Goal: Task Accomplishment & Management: Complete application form

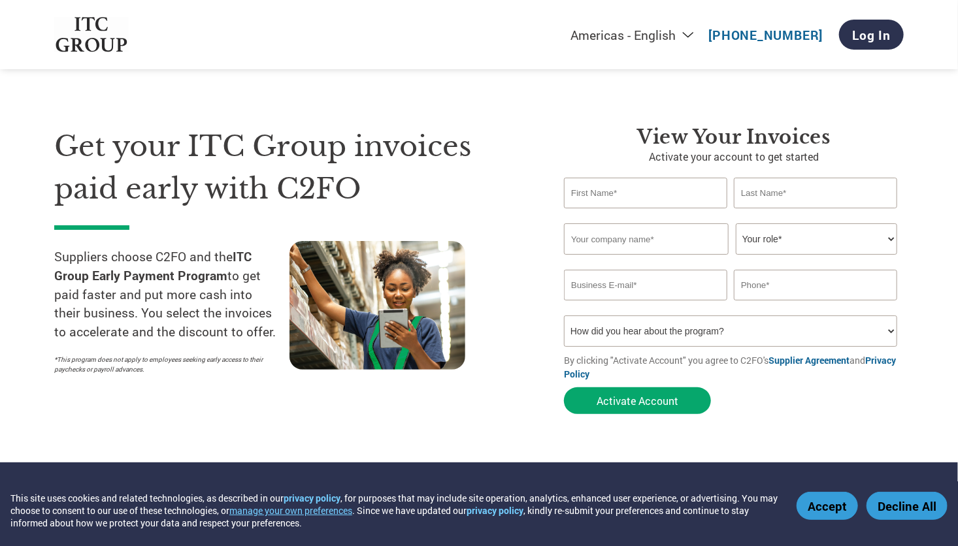
click at [614, 188] on input "text" at bounding box center [645, 193] width 163 height 31
type input "j"
type input "[PERSON_NAME]"
type input "Joy"
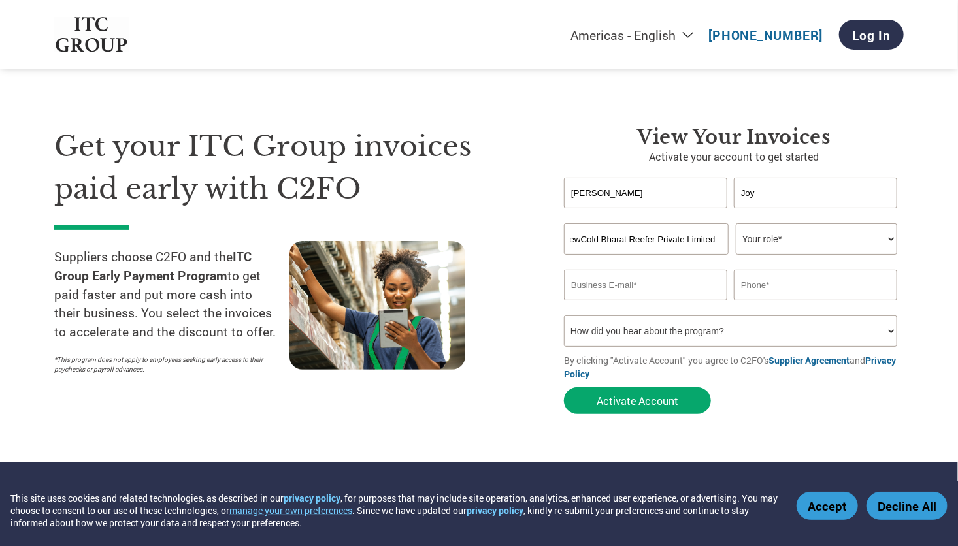
type input "NewCold Bharat Reefer Private Limited"
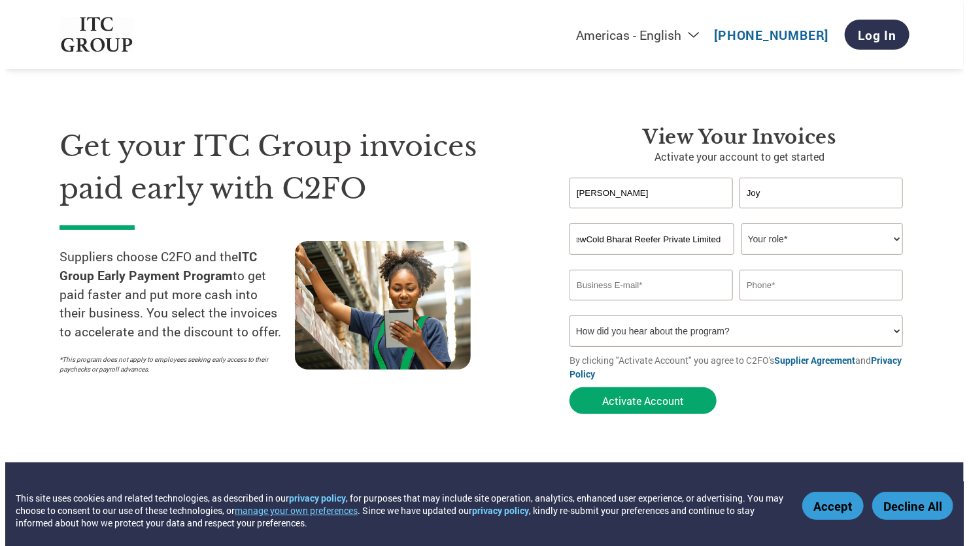
scroll to position [0, 0]
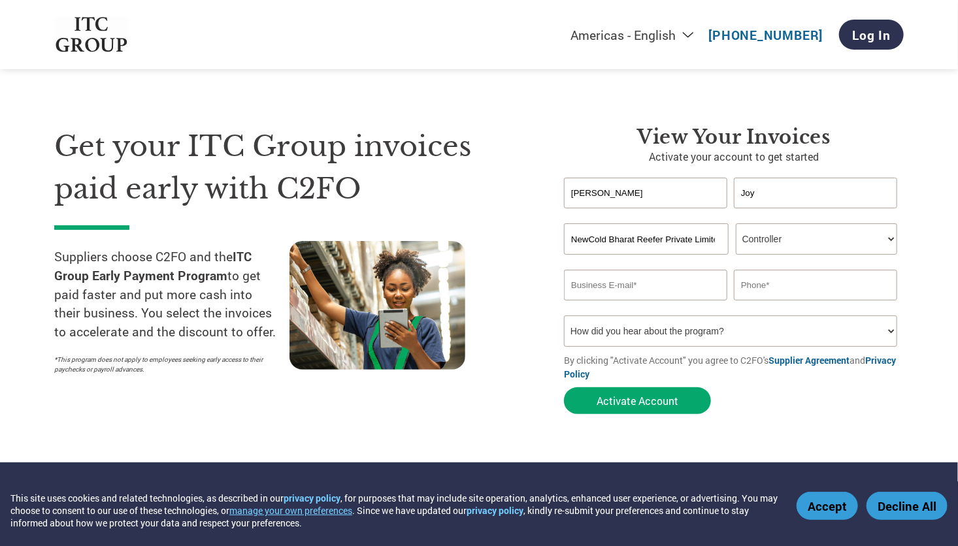
click at [864, 227] on select "Your role* CFO Controller Credit Manager Finance Director Treasurer CEO Preside…" at bounding box center [816, 239] width 161 height 31
select select "ACCOUNTING"
click at [736, 224] on select "Your role* CFO Controller Credit Manager Finance Director Treasurer CEO Preside…" at bounding box center [816, 239] width 161 height 31
click at [635, 285] on input "email" at bounding box center [645, 285] width 163 height 31
type input "[PERSON_NAME][DOMAIN_NAME][EMAIL_ADDRESS][PERSON_NAME][DOMAIN_NAME]"
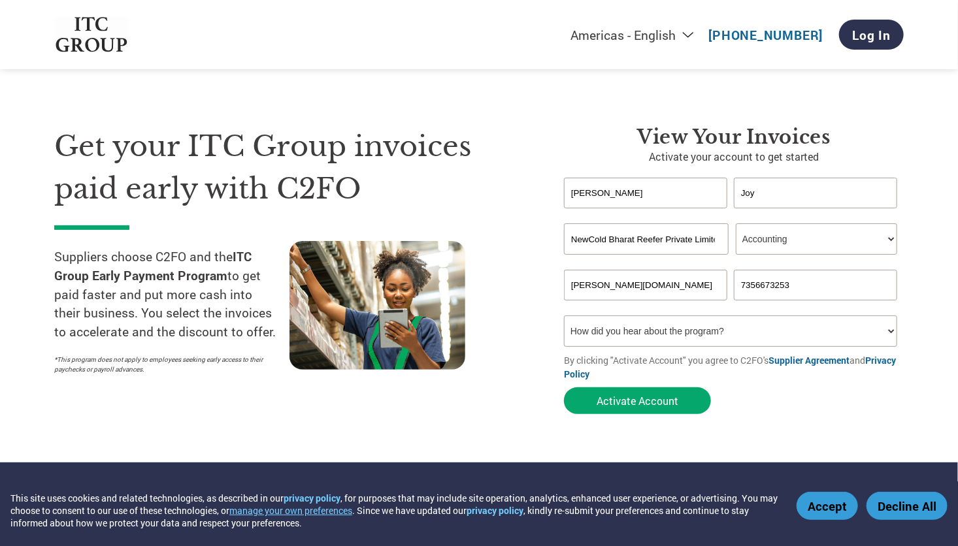
type input "7356673253"
select select "Email"
click at [637, 408] on button "Activate Account" at bounding box center [637, 401] width 147 height 27
